Goal: Information Seeking & Learning: Learn about a topic

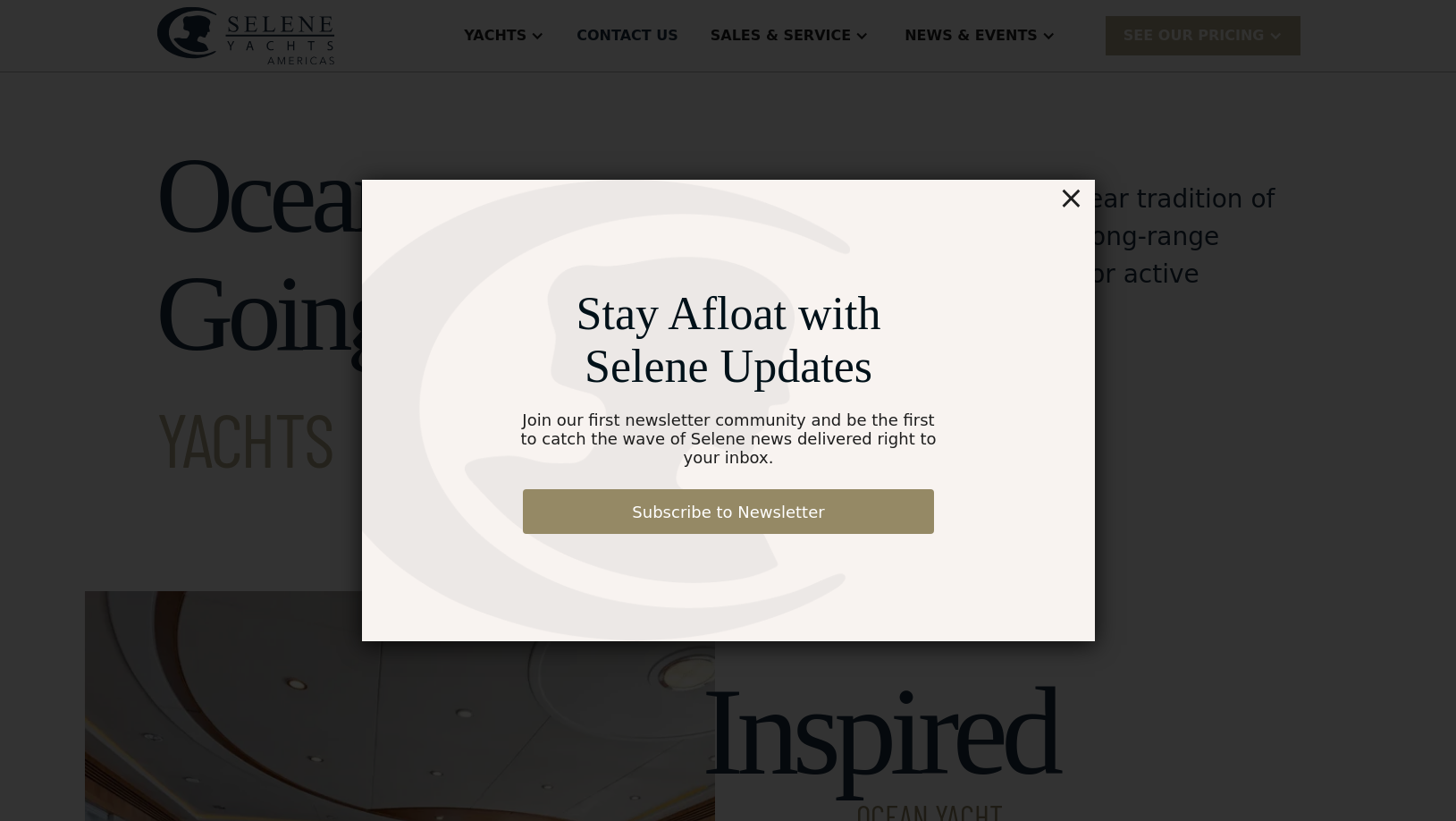
click at [1074, 210] on div "×" at bounding box center [1070, 197] width 26 height 36
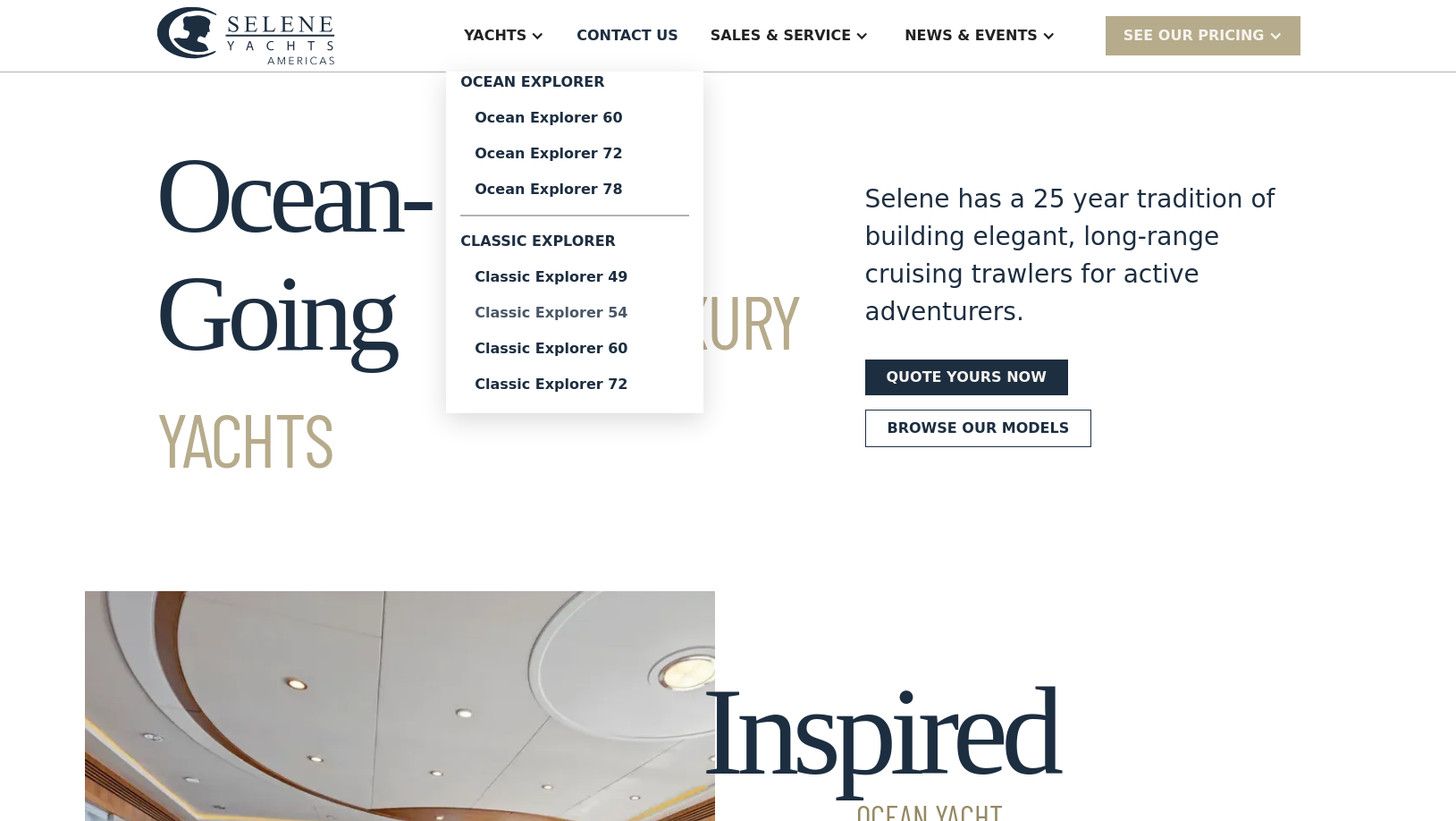
click at [600, 313] on div "Classic Explorer 54" at bounding box center [574, 313] width 200 height 14
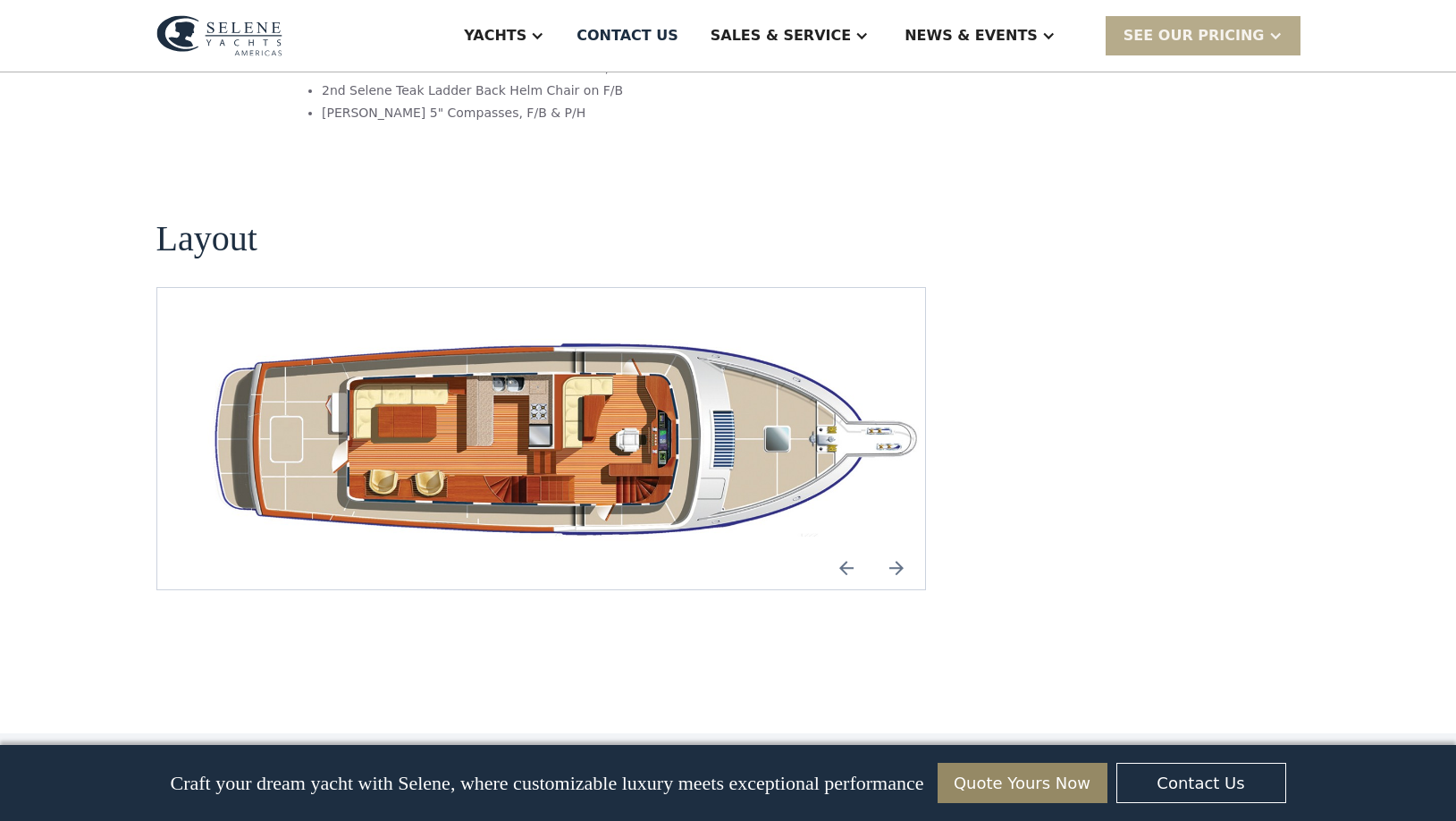
scroll to position [3176, 0]
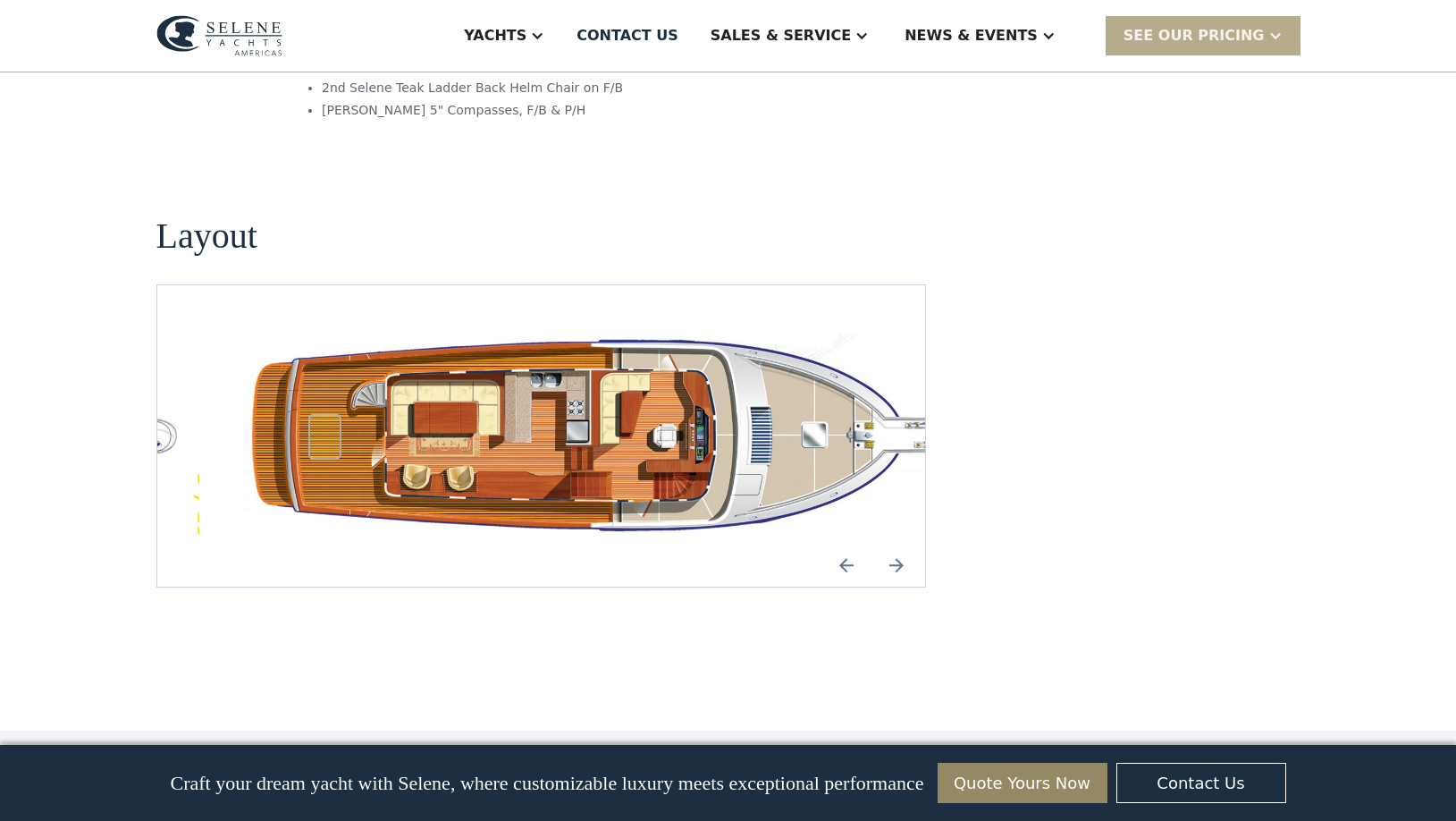
click at [902, 544] on img "Next slide" at bounding box center [896, 565] width 43 height 43
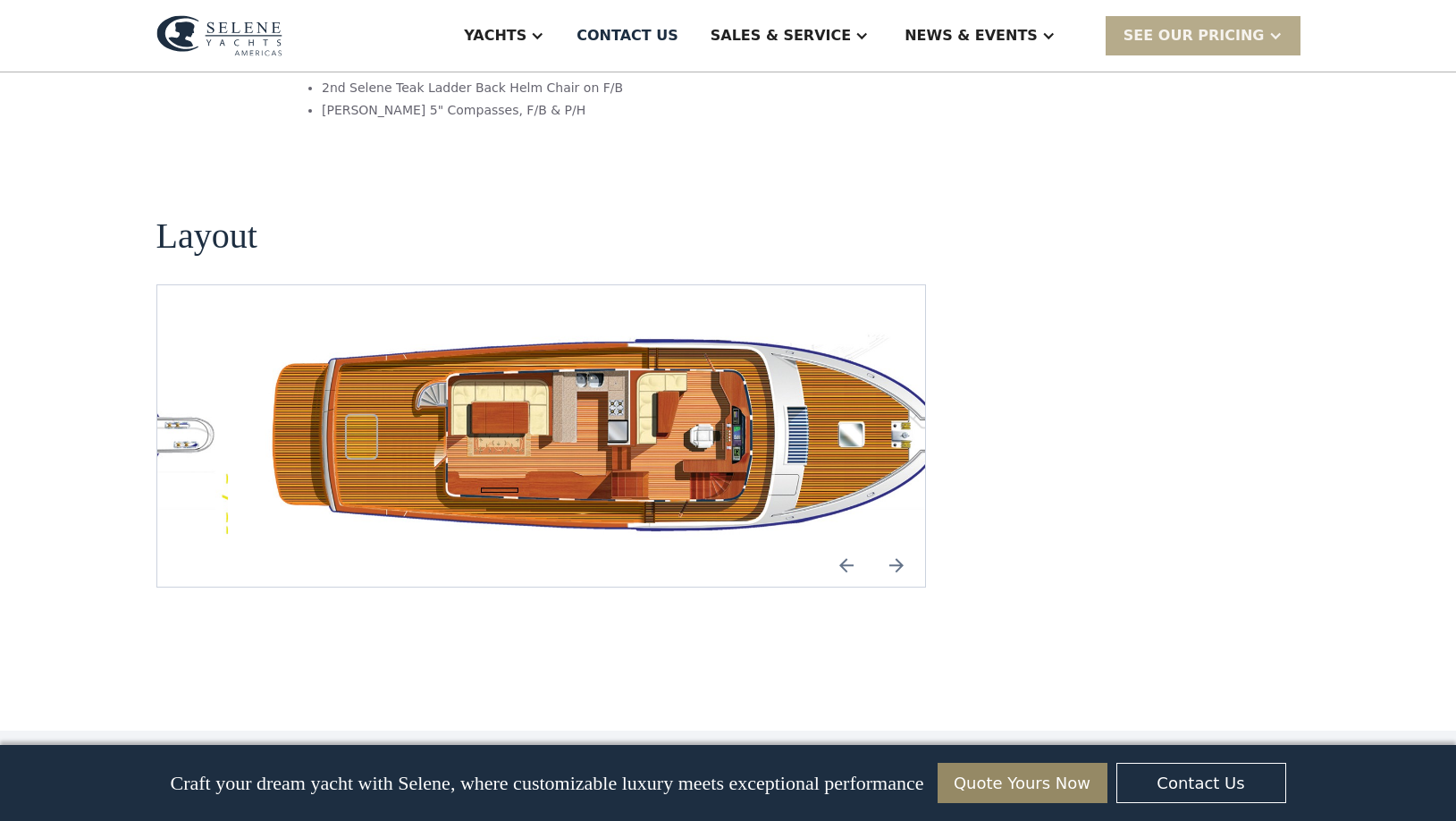
click at [902, 544] on img "Next slide" at bounding box center [896, 565] width 43 height 43
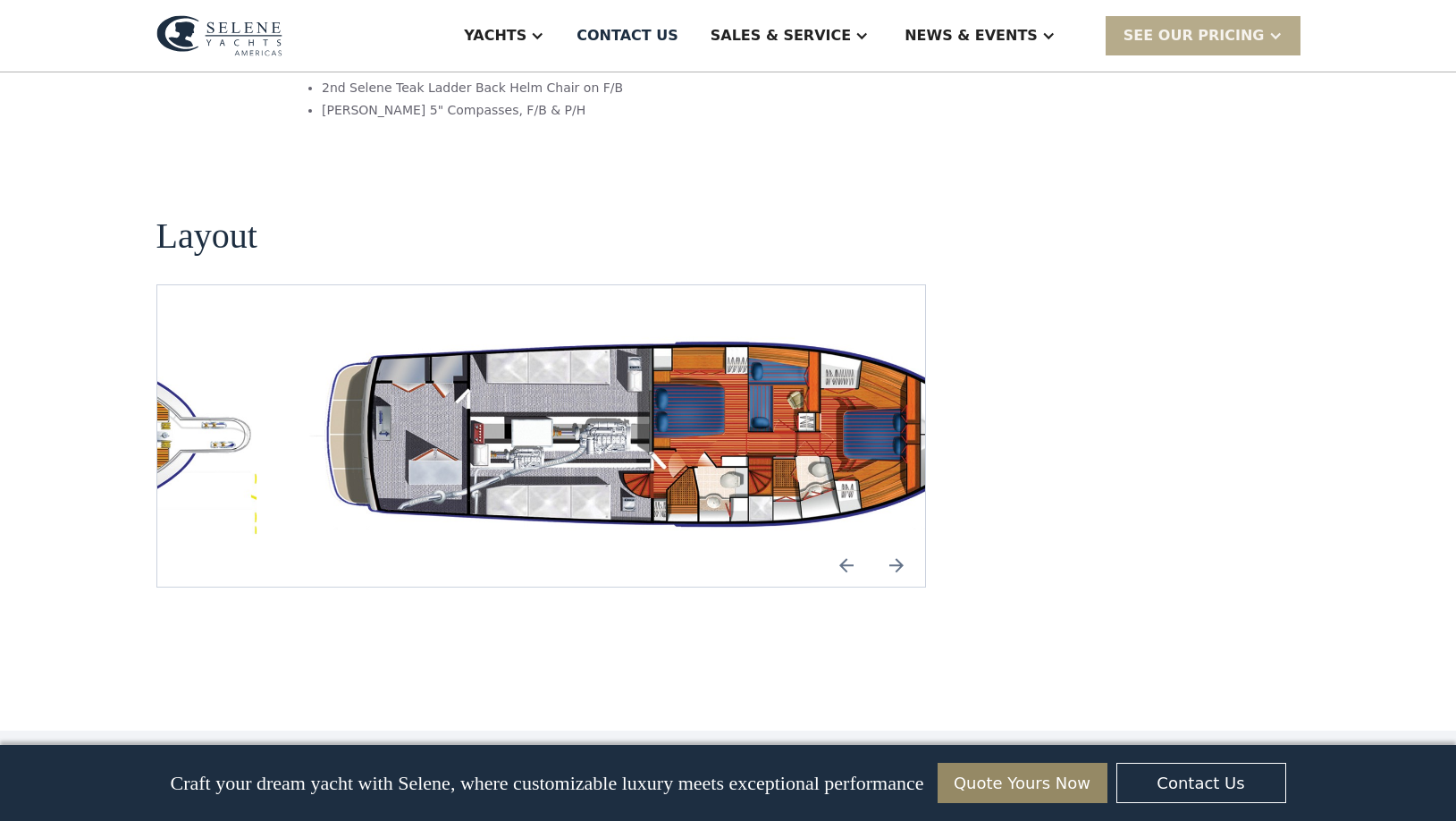
click at [841, 544] on img "Previous slide" at bounding box center [847, 565] width 43 height 43
click at [845, 544] on img "Previous slide" at bounding box center [847, 565] width 43 height 43
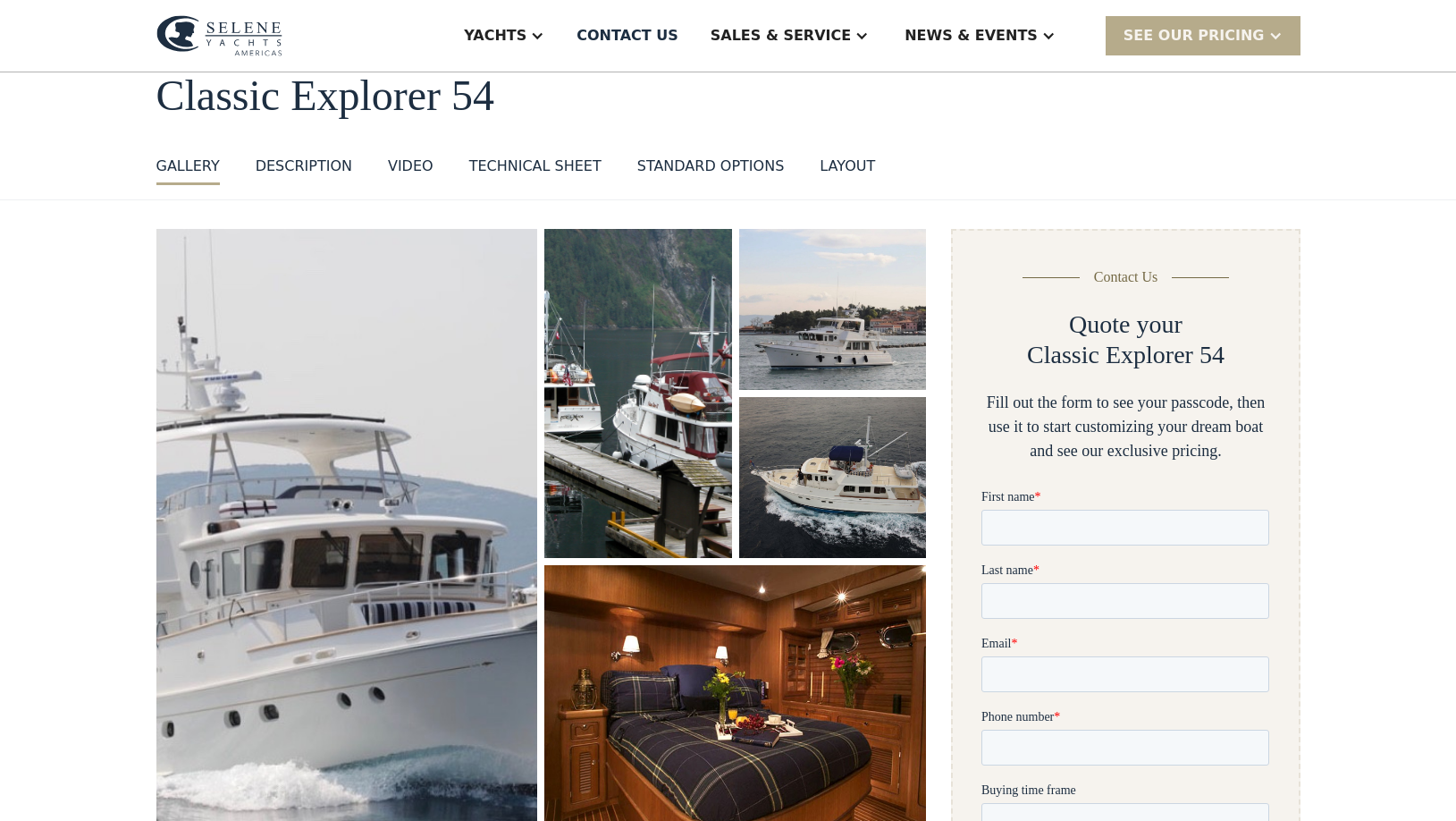
scroll to position [103, 0]
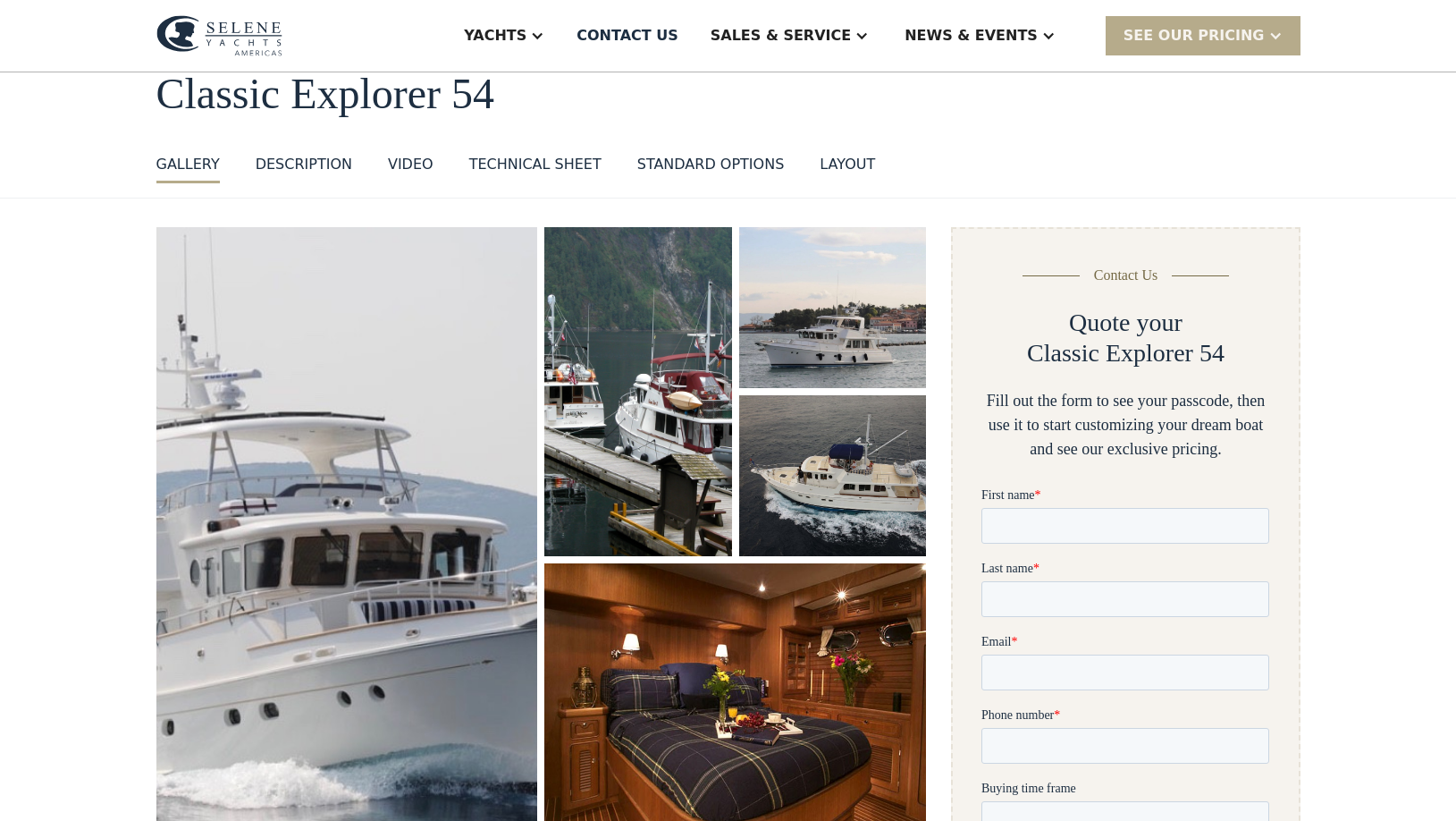
click at [414, 164] on div "VIDEO" at bounding box center [410, 164] width 46 height 22
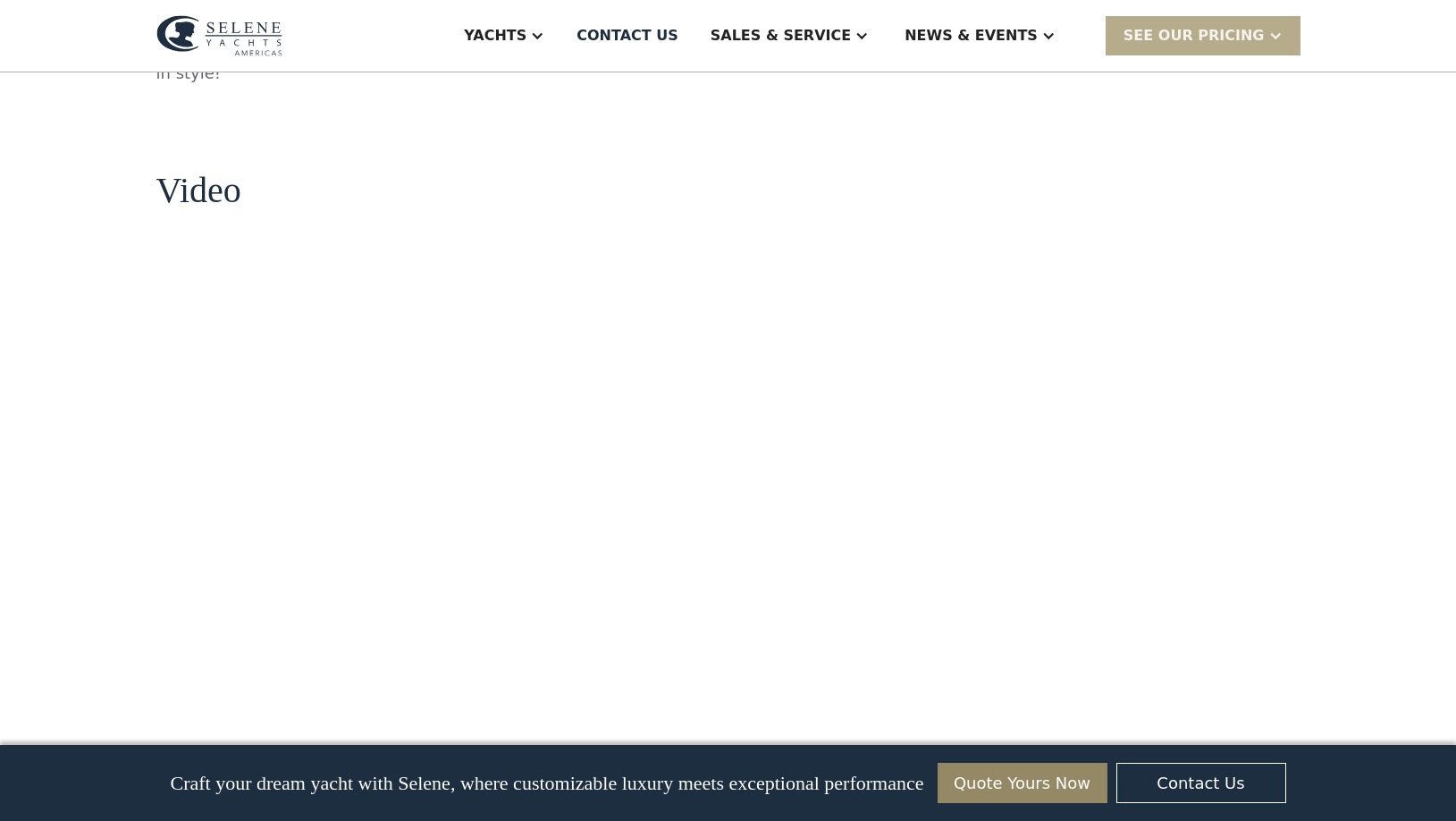
scroll to position [1597, 0]
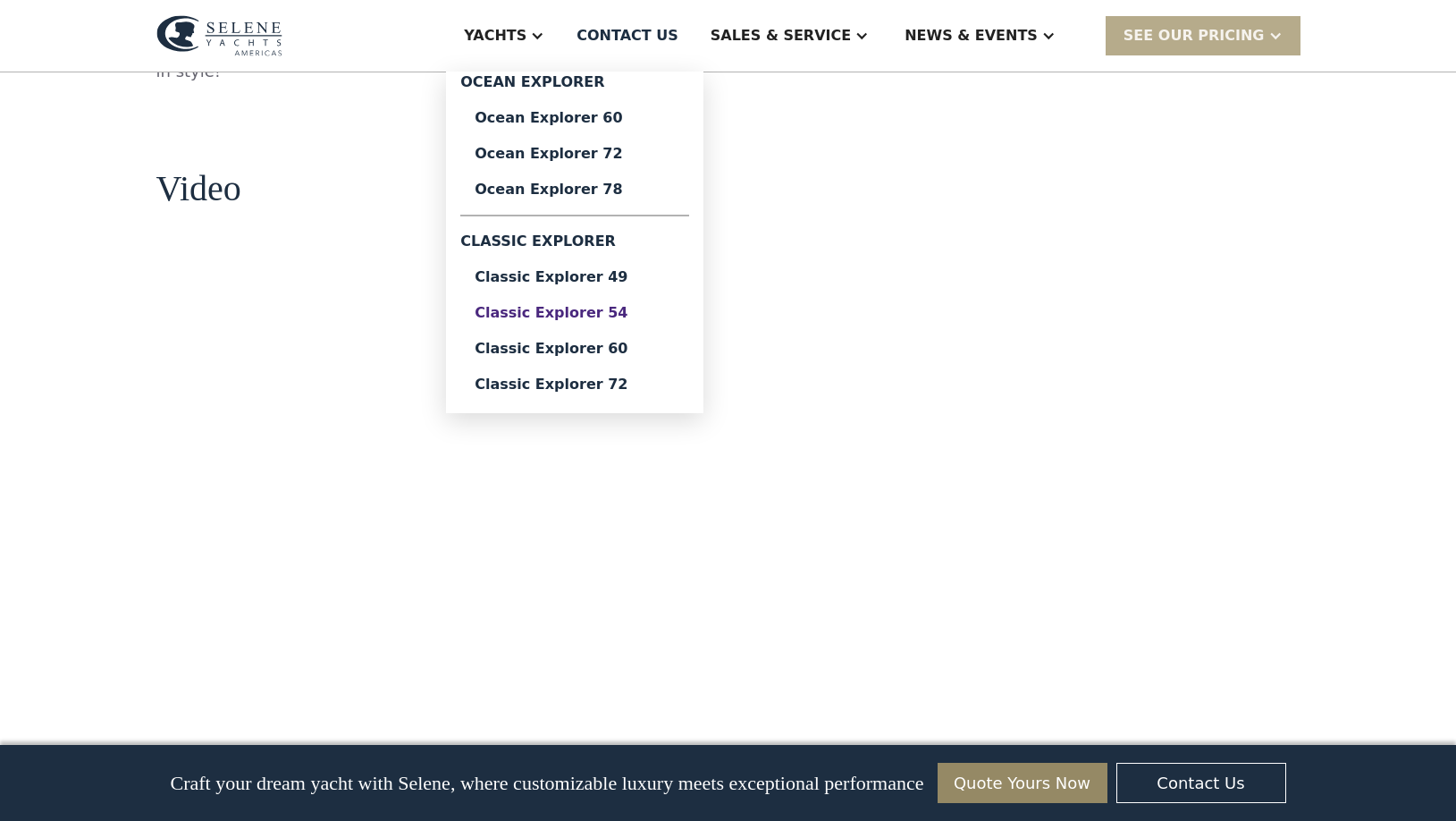
click at [633, 318] on div "Classic Explorer 54" at bounding box center [574, 313] width 200 height 14
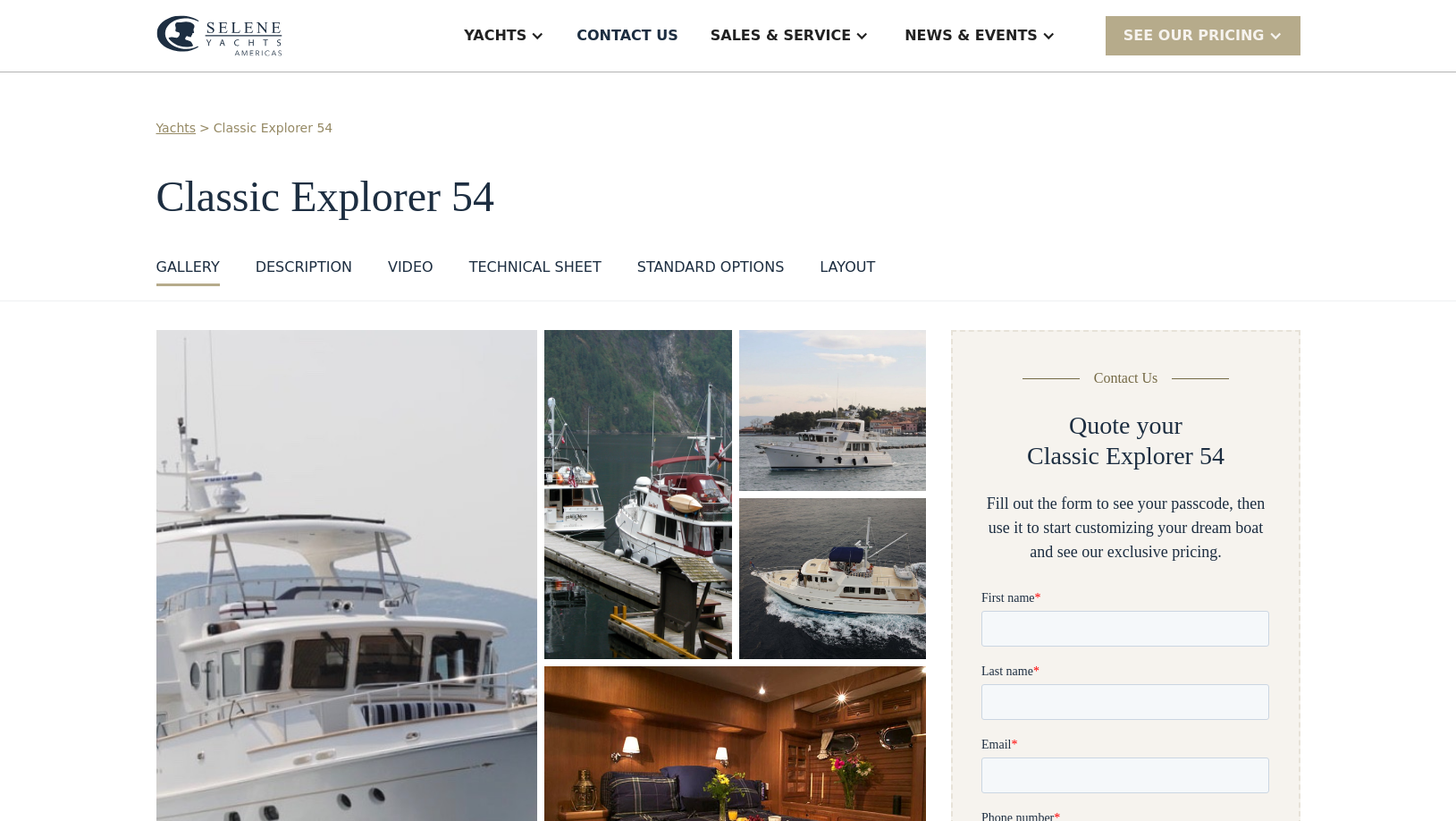
click at [830, 267] on div "layout" at bounding box center [848, 267] width 56 height 22
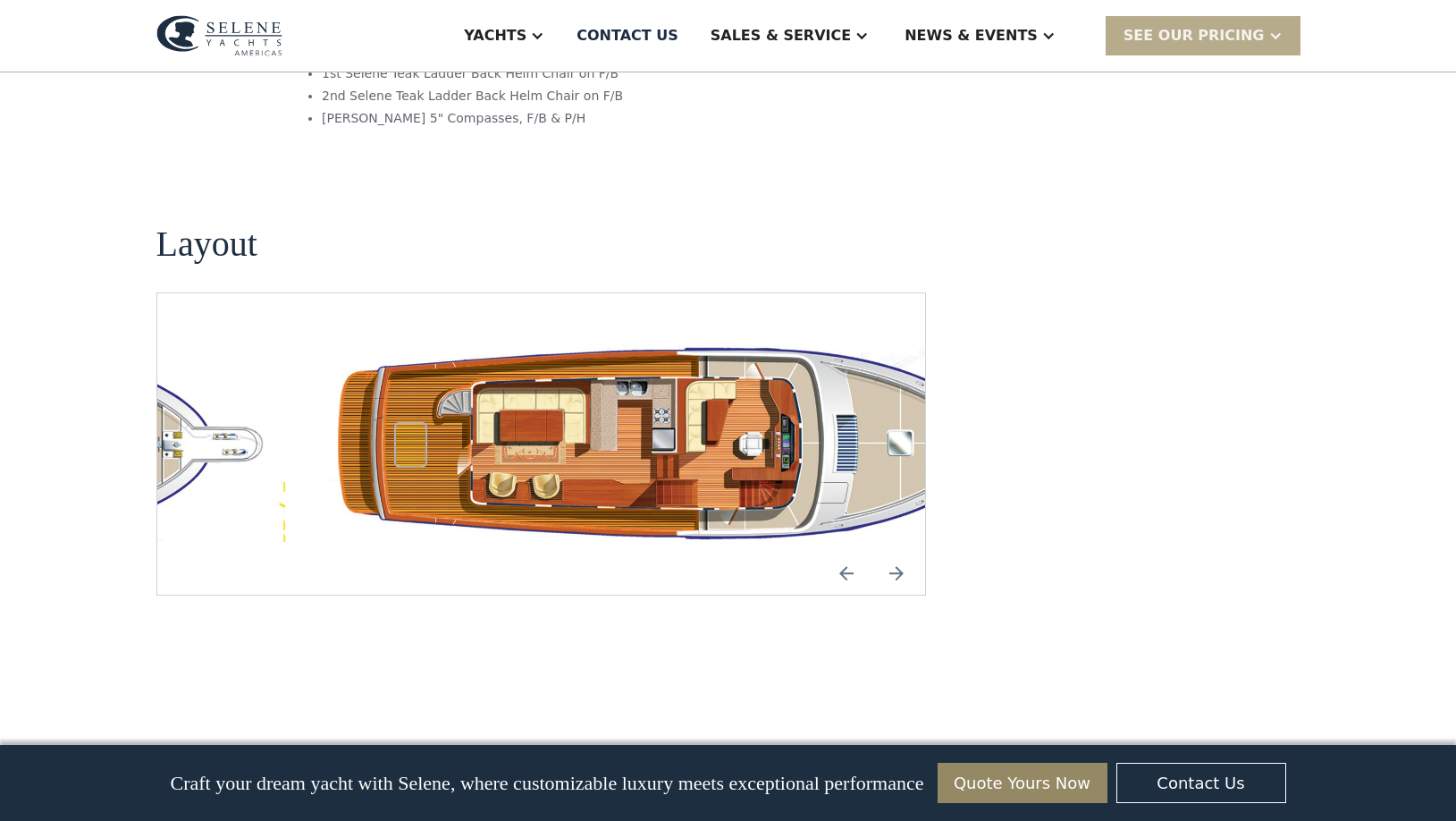
click at [848, 552] on img "Previous slide" at bounding box center [847, 573] width 43 height 43
click at [838, 552] on img "Previous slide" at bounding box center [847, 573] width 43 height 43
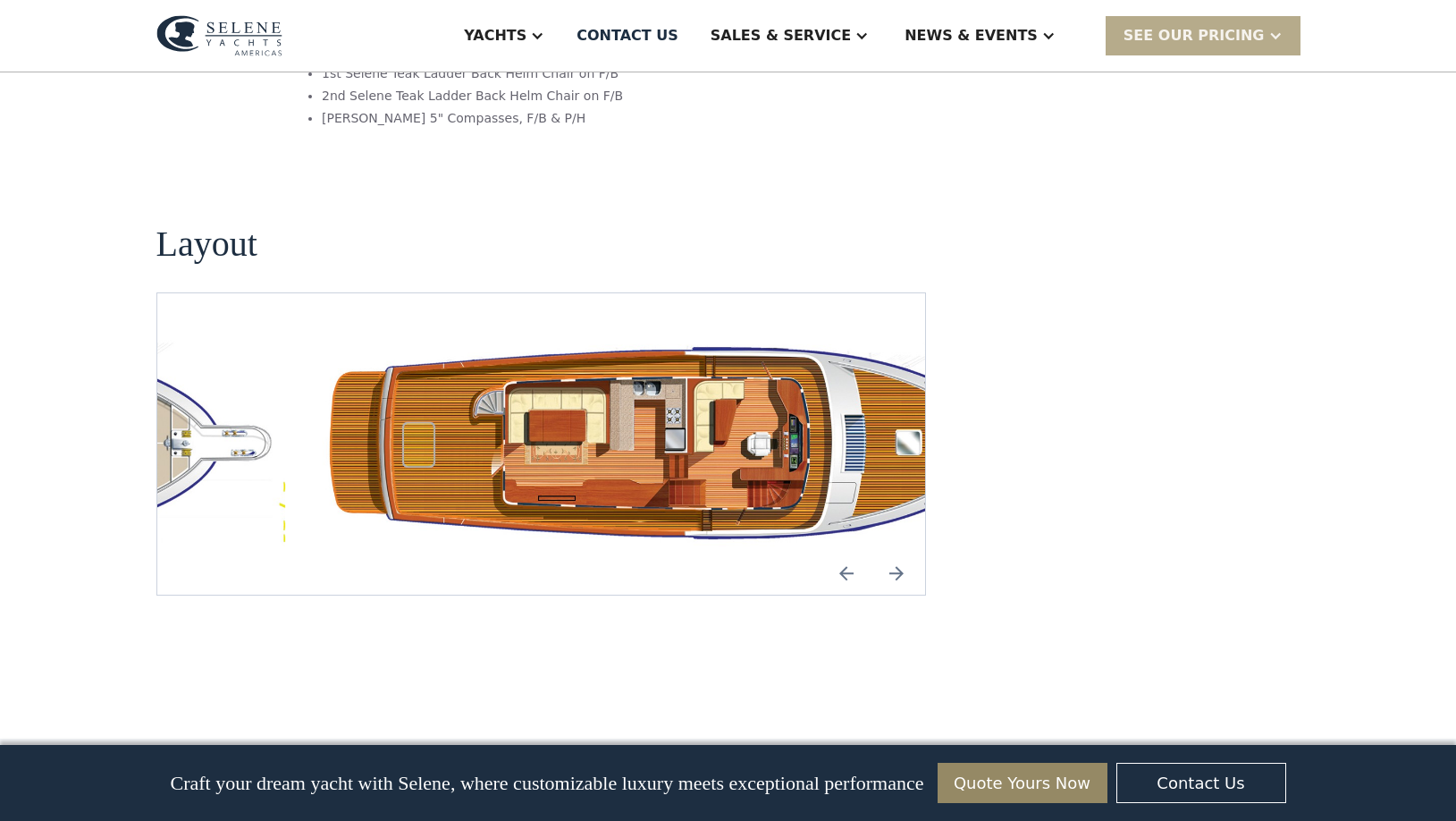
click at [841, 552] on img "Previous slide" at bounding box center [847, 573] width 43 height 43
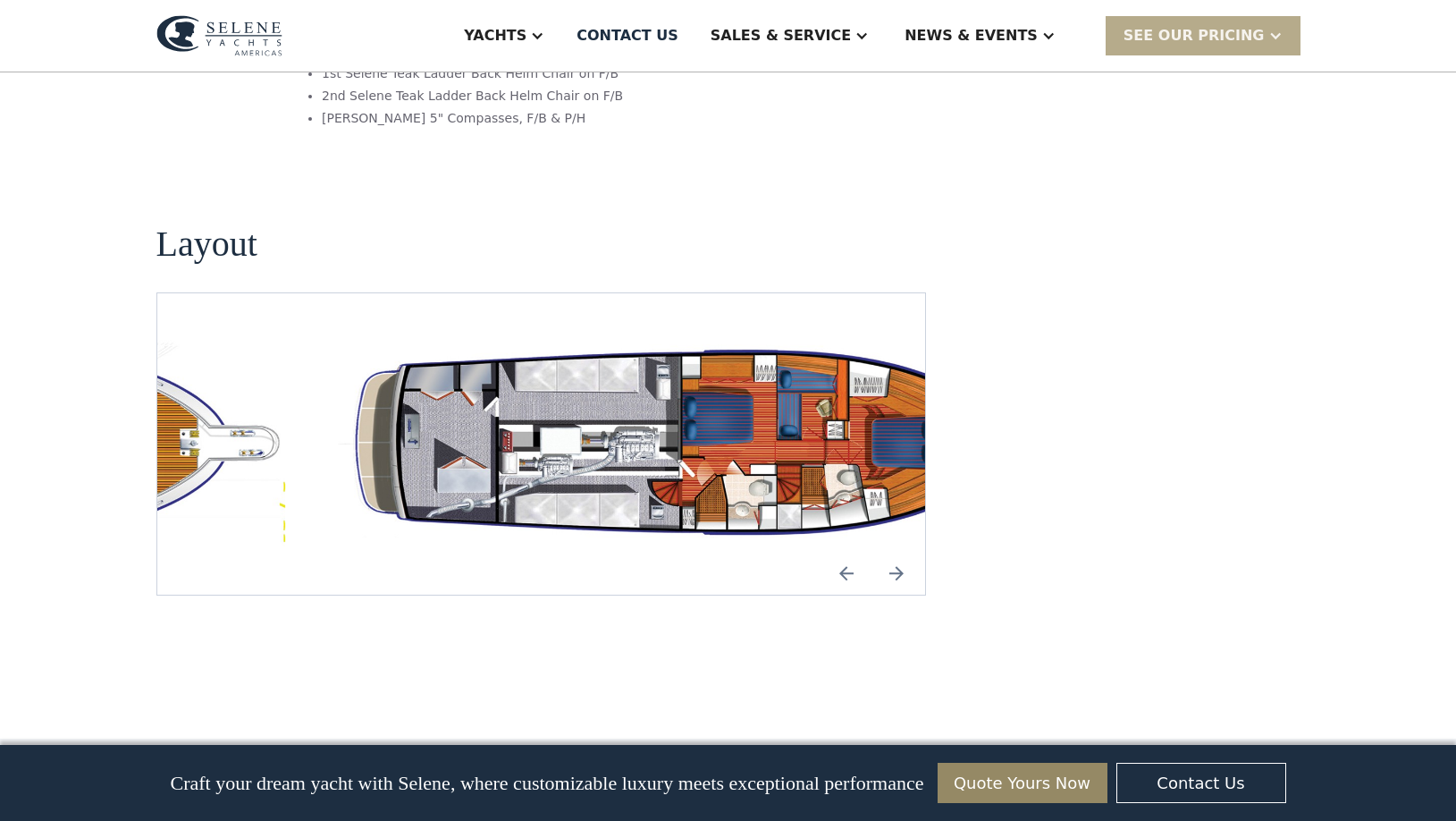
click at [847, 552] on img "Previous slide" at bounding box center [847, 573] width 43 height 43
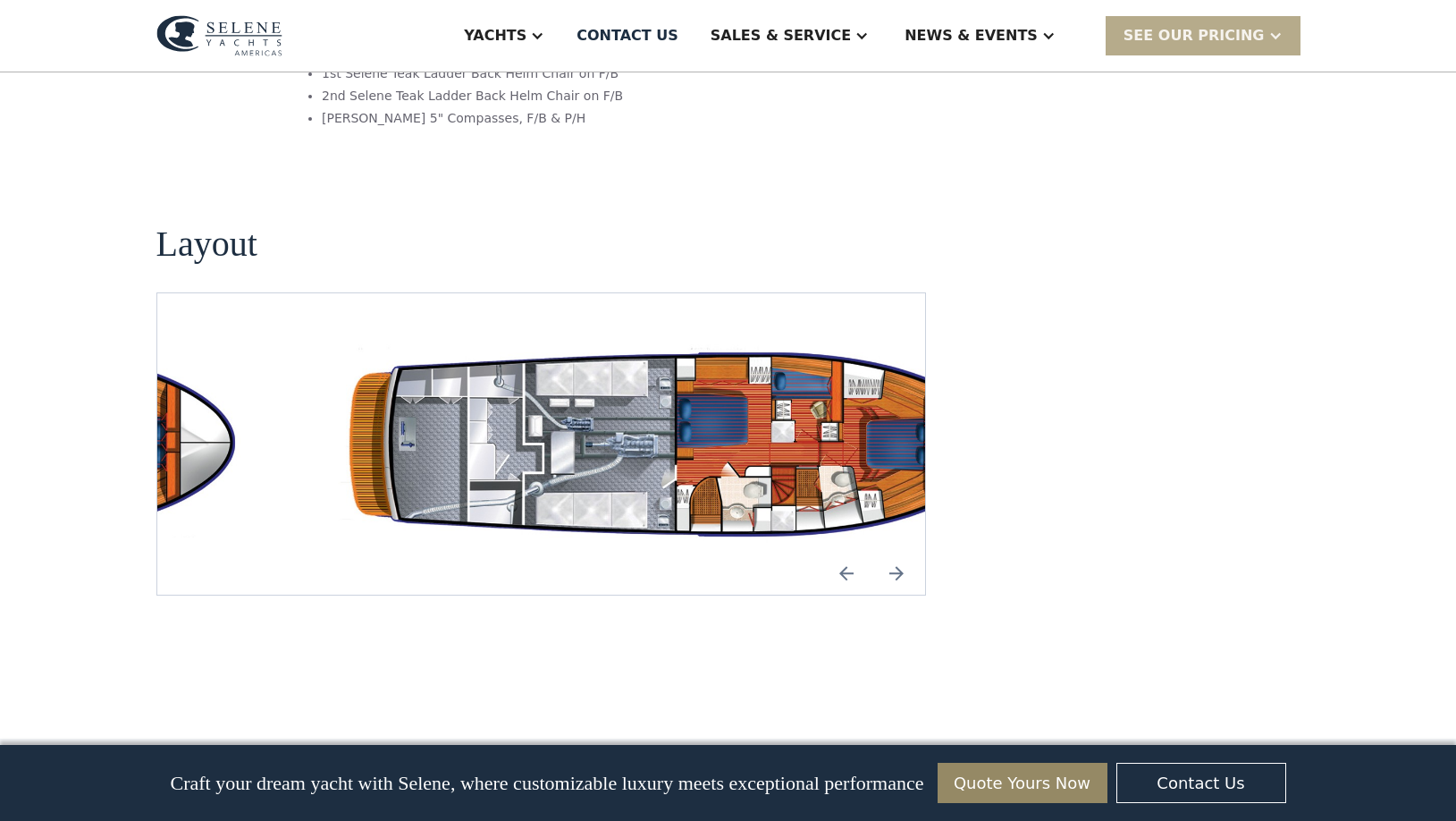
click at [847, 552] on img "Previous slide" at bounding box center [847, 573] width 43 height 43
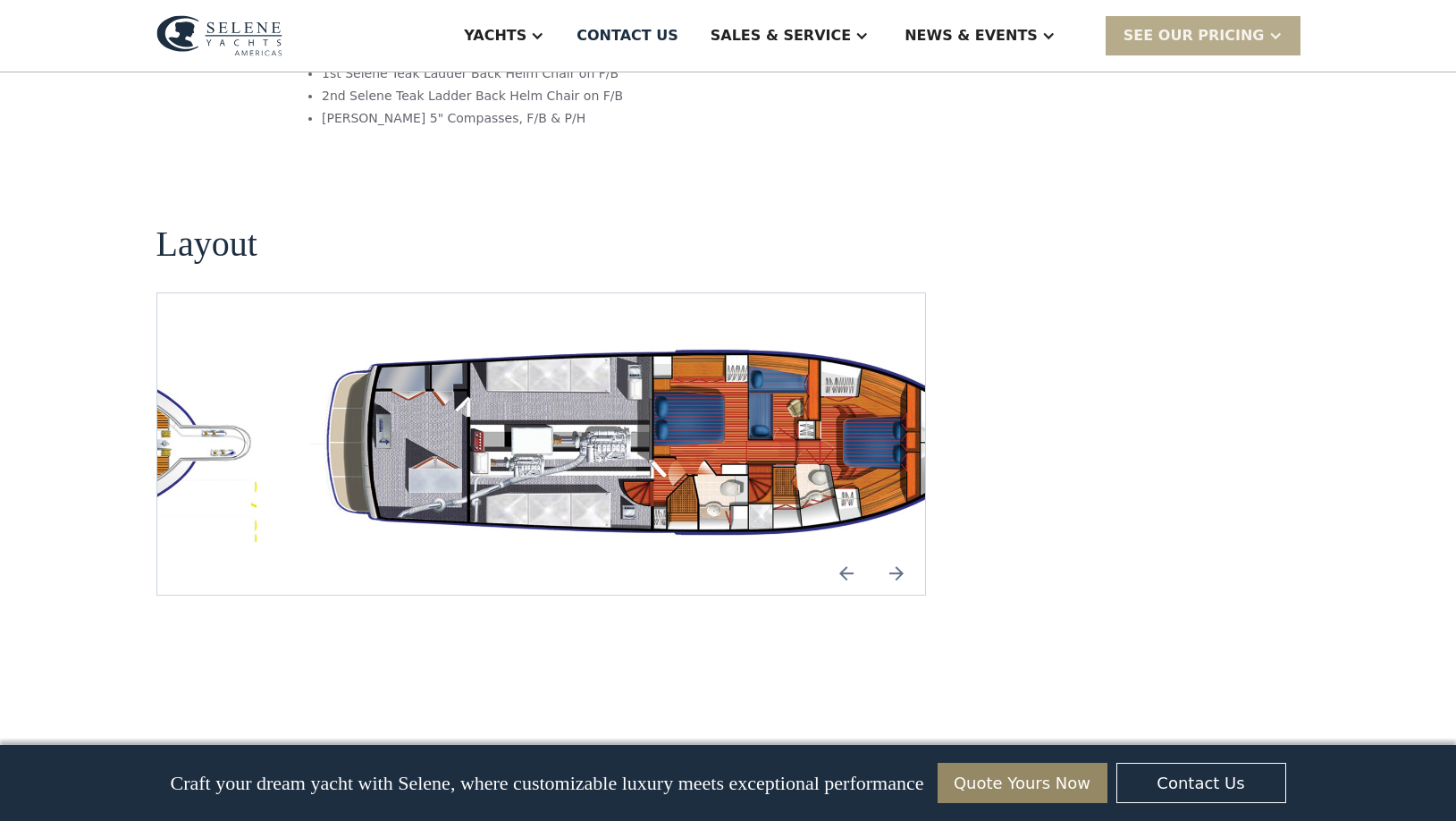
click at [847, 552] on img "Previous slide" at bounding box center [847, 573] width 43 height 43
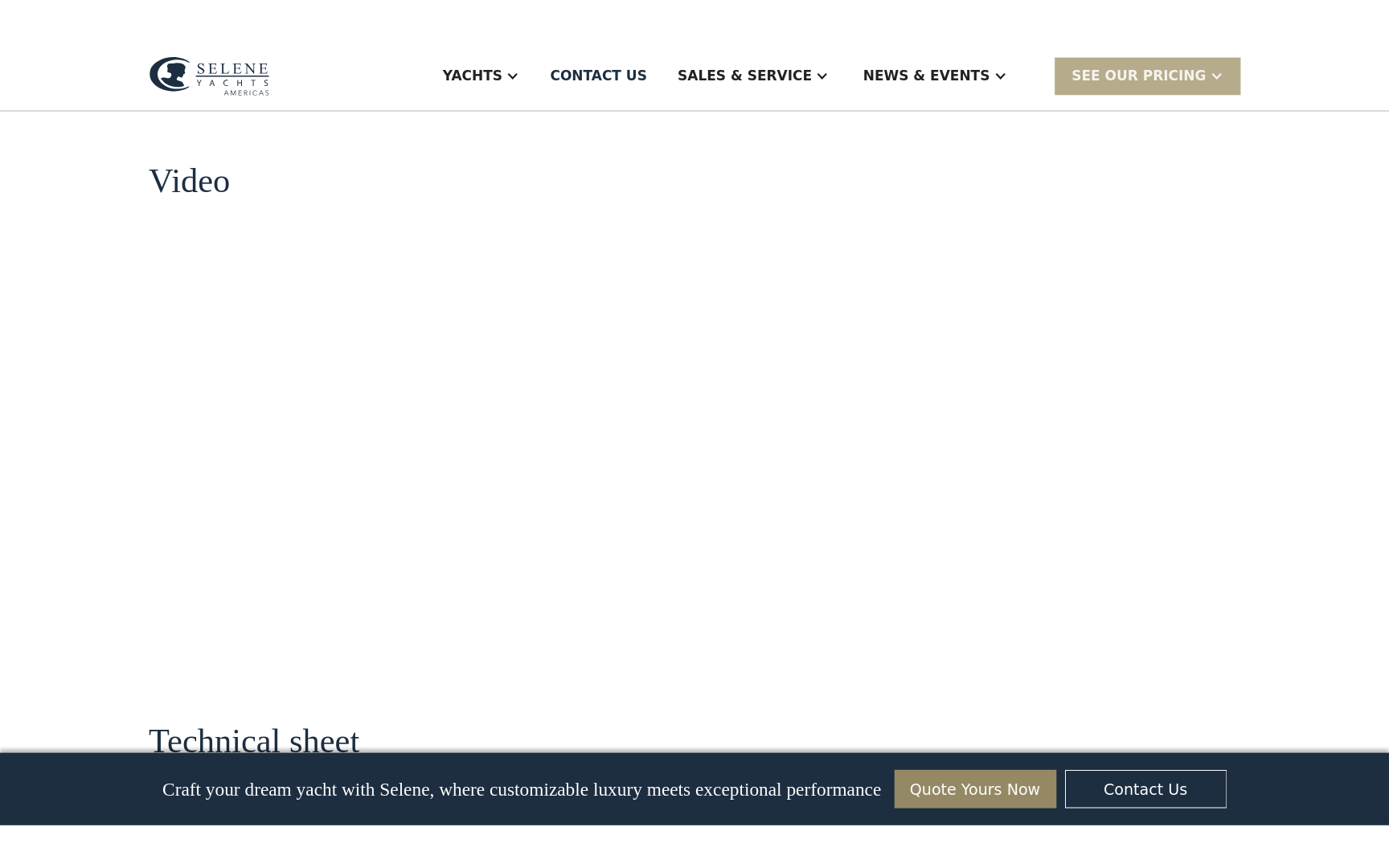
scroll to position [1471, 0]
